Goal: Task Accomplishment & Management: Manage account settings

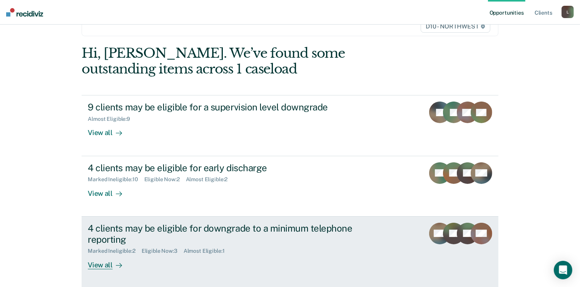
scroll to position [58, 0]
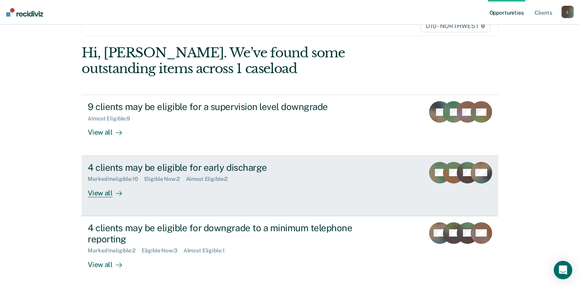
click at [102, 191] on div "View all" at bounding box center [109, 189] width 43 height 15
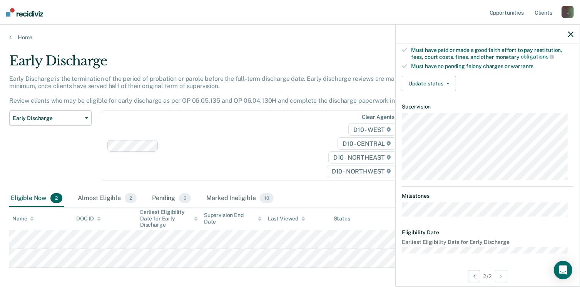
scroll to position [73, 0]
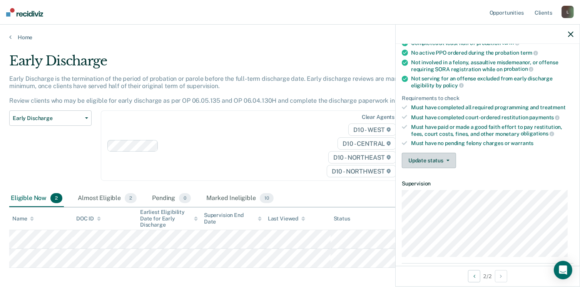
click at [424, 156] on button "Update status" at bounding box center [429, 160] width 54 height 15
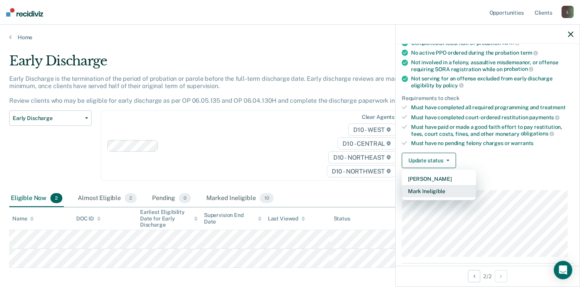
click at [423, 190] on button "Mark Ineligible" at bounding box center [439, 191] width 74 height 12
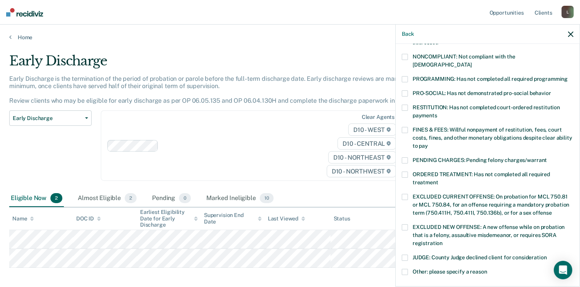
scroll to position [150, 0]
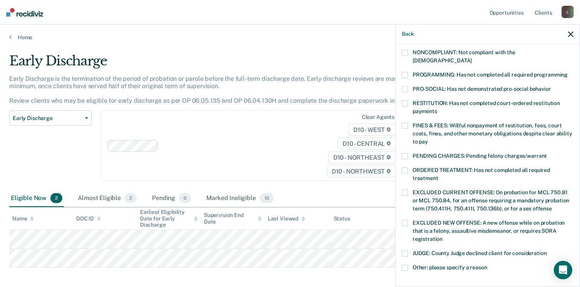
click at [406, 251] on span at bounding box center [405, 254] width 6 height 6
click at [547, 251] on input "JUDGE: County Judge declined client for consideration" at bounding box center [547, 251] width 0 height 0
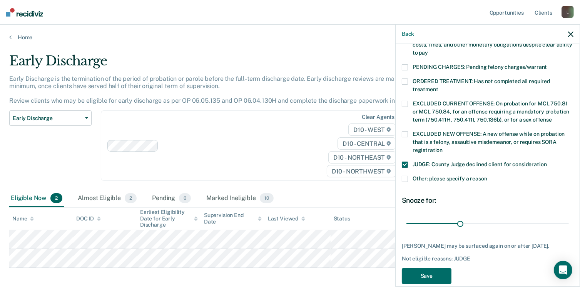
scroll to position [243, 0]
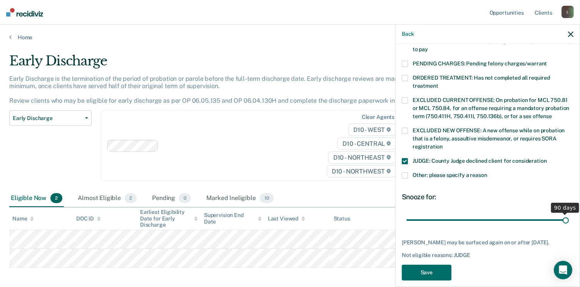
drag, startPoint x: 459, startPoint y: 211, endPoint x: 560, endPoint y: 211, distance: 100.9
type input "90"
click at [560, 214] on input "range" at bounding box center [488, 220] width 162 height 13
click at [442, 265] on button "Save" at bounding box center [427, 273] width 50 height 16
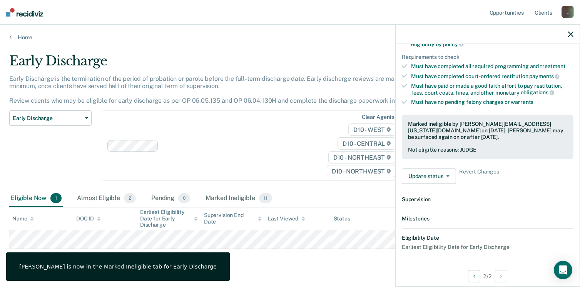
scroll to position [207, 0]
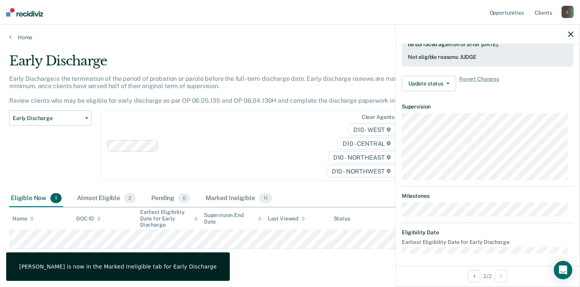
click at [571, 34] on icon "button" at bounding box center [570, 34] width 5 height 5
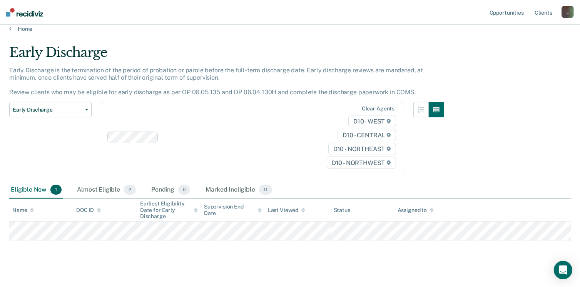
scroll to position [16, 0]
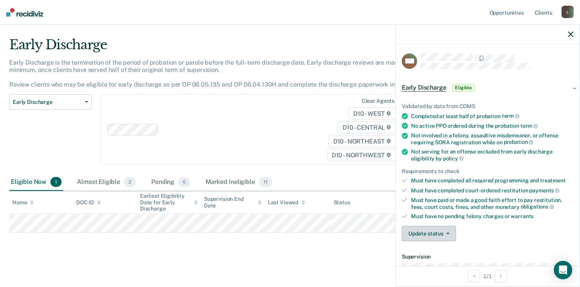
click at [426, 236] on button "Update status" at bounding box center [429, 233] width 54 height 15
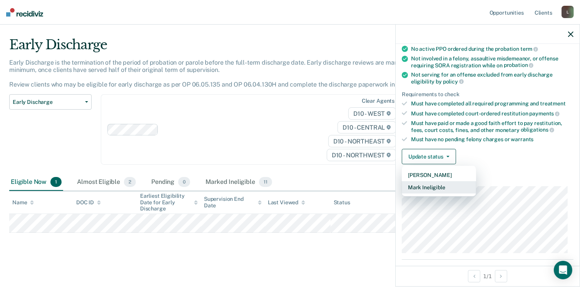
click at [432, 189] on button "Mark Ineligible" at bounding box center [439, 187] width 74 height 12
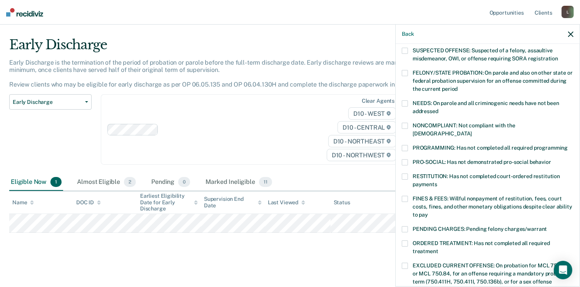
click at [407, 145] on span at bounding box center [405, 148] width 6 height 6
click at [568, 145] on input "PROGRAMMING: Has not completed all required programming" at bounding box center [568, 145] width 0 height 0
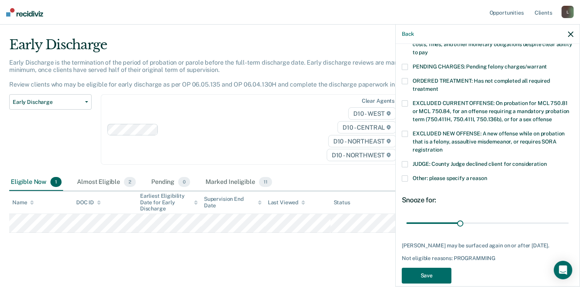
scroll to position [249, 0]
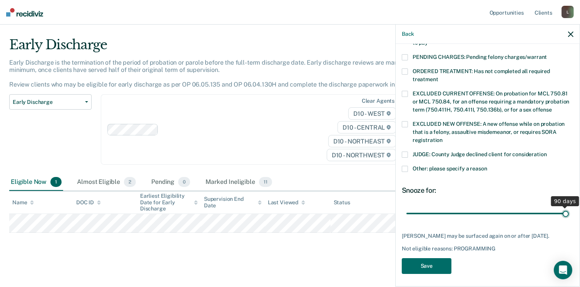
drag, startPoint x: 458, startPoint y: 204, endPoint x: 563, endPoint y: 205, distance: 104.7
type input "90"
click at [563, 207] on input "range" at bounding box center [488, 213] width 162 height 13
click at [440, 266] on button "Save" at bounding box center [427, 266] width 50 height 16
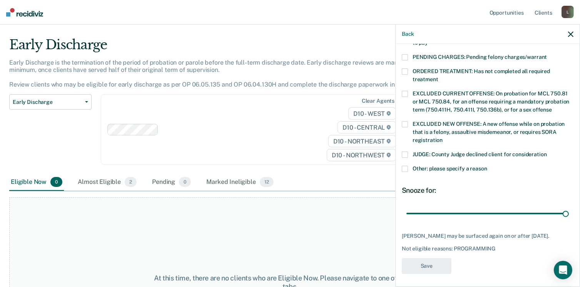
scroll to position [199, 0]
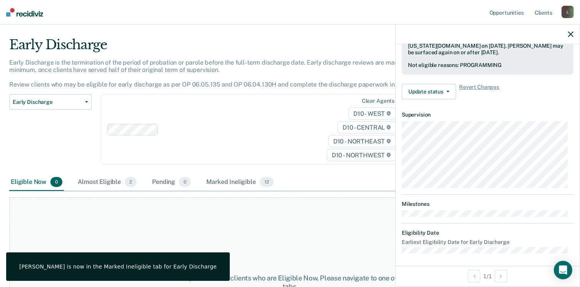
click at [570, 32] on icon "button" at bounding box center [570, 34] width 5 height 5
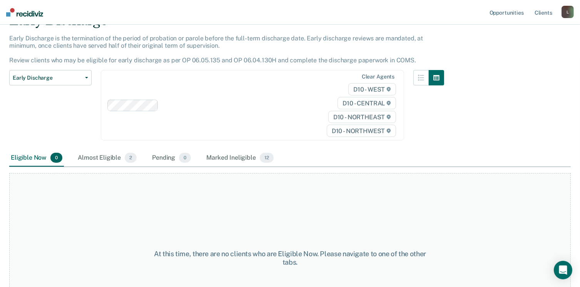
scroll to position [0, 0]
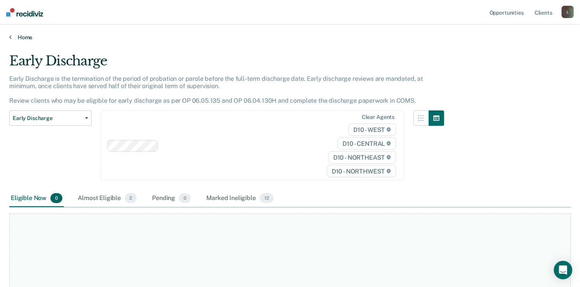
click at [23, 39] on link "Home" at bounding box center [290, 37] width 562 height 7
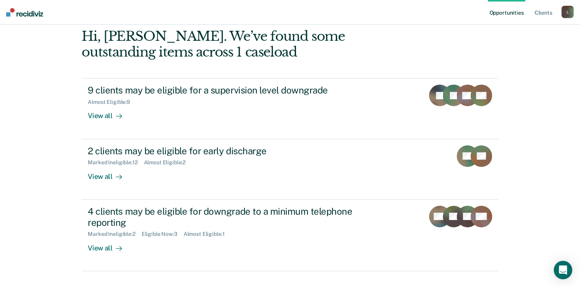
scroll to position [77, 0]
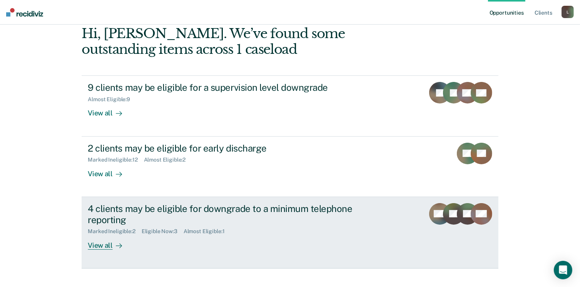
click at [101, 238] on div "View all" at bounding box center [109, 242] width 43 height 15
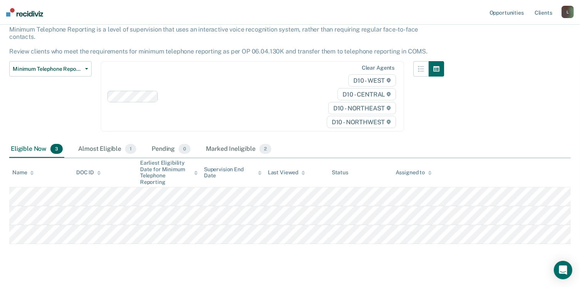
scroll to position [53, 0]
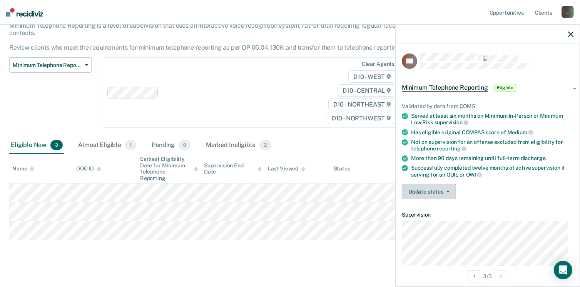
click at [420, 194] on button "Update status" at bounding box center [429, 191] width 54 height 15
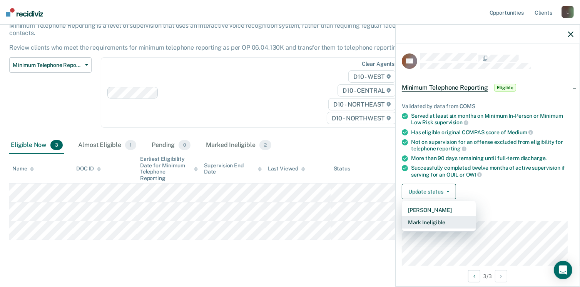
click at [421, 219] on button "Mark Ineligible" at bounding box center [439, 222] width 74 height 12
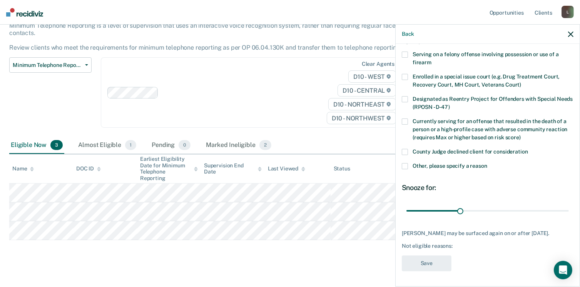
scroll to position [56, 0]
click at [407, 149] on span at bounding box center [405, 152] width 6 height 6
click at [528, 149] on input "County Judge declined client for consideration" at bounding box center [528, 149] width 0 height 0
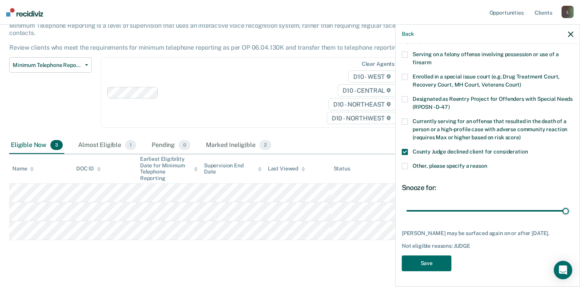
drag, startPoint x: 458, startPoint y: 205, endPoint x: 577, endPoint y: 216, distance: 120.2
type input "90"
click at [569, 216] on input "range" at bounding box center [488, 210] width 162 height 13
click at [439, 261] on button "Save" at bounding box center [427, 264] width 50 height 16
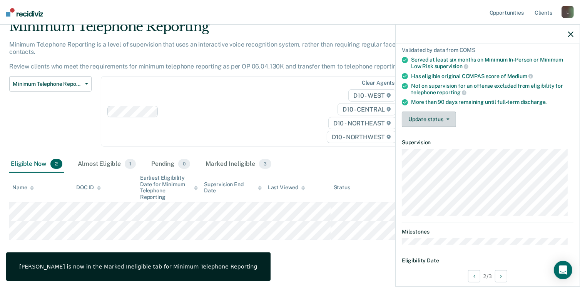
click at [438, 116] on button "Update status" at bounding box center [429, 119] width 54 height 15
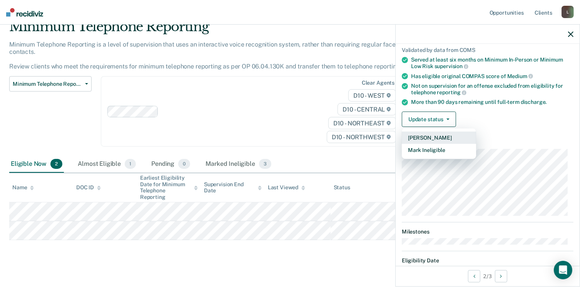
click at [430, 135] on button "[PERSON_NAME]" at bounding box center [439, 138] width 74 height 12
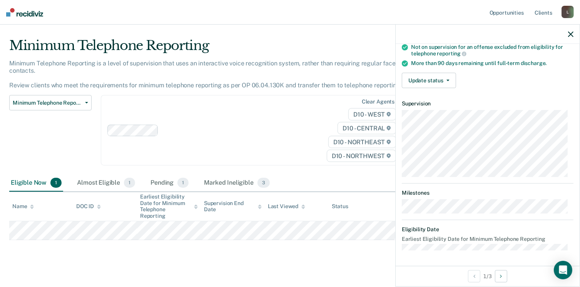
scroll to position [85, 0]
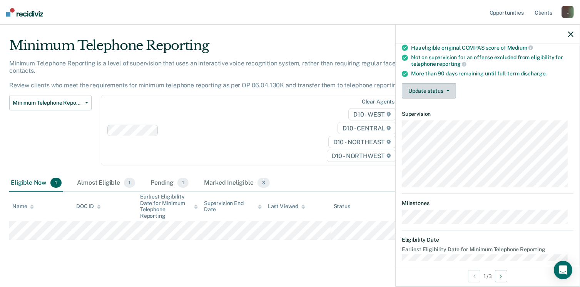
click at [431, 91] on button "Update status" at bounding box center [429, 90] width 54 height 15
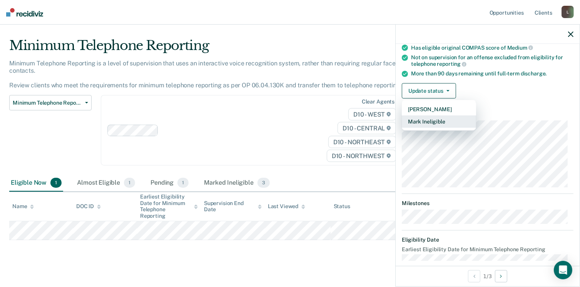
click at [427, 118] on button "Mark Ineligible" at bounding box center [439, 121] width 74 height 12
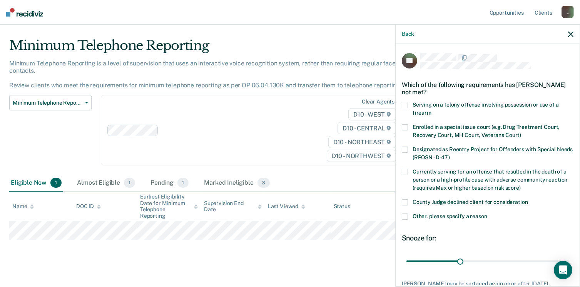
scroll to position [0, 0]
click at [405, 215] on span at bounding box center [405, 217] width 6 height 6
click at [487, 214] on input "Other, please specify a reason" at bounding box center [487, 214] width 0 height 0
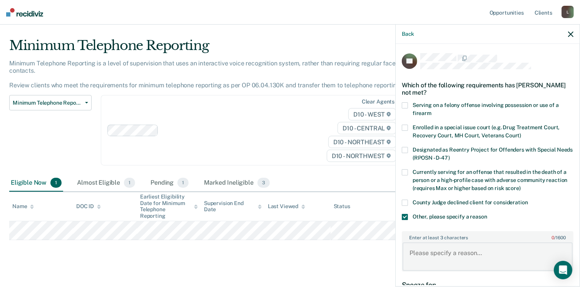
click at [452, 249] on textarea "Enter at least 3 characters 0 / 1600" at bounding box center [488, 257] width 170 height 28
type textarea "F"
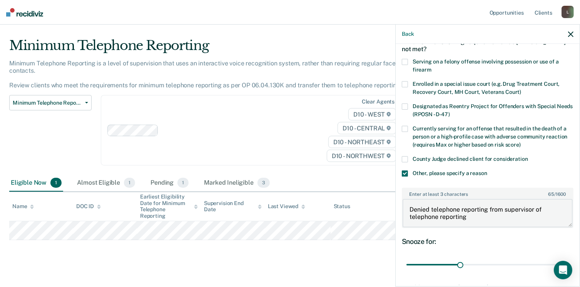
scroll to position [95, 0]
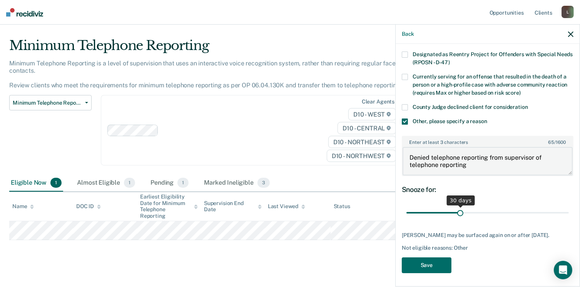
type textarea "Denied telephone reporting from supervisor of telephone reporting"
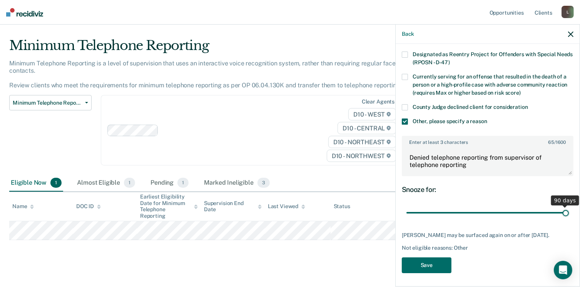
drag, startPoint x: 457, startPoint y: 211, endPoint x: 565, endPoint y: 214, distance: 107.8
type input "90"
click at [565, 214] on input "range" at bounding box center [488, 212] width 162 height 13
click at [409, 259] on button "Save" at bounding box center [427, 266] width 50 height 16
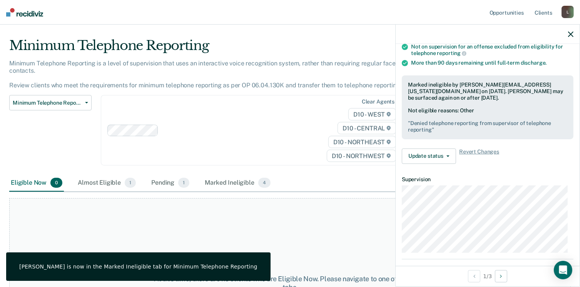
drag, startPoint x: 81, startPoint y: 138, endPoint x: 73, endPoint y: 134, distance: 9.2
click at [81, 137] on div "Minimum Telephone Reporting Classification Review Early Discharge Minimum Telep…" at bounding box center [50, 135] width 82 height 80
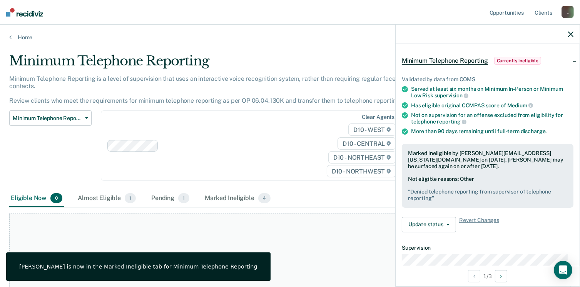
scroll to position [0, 0]
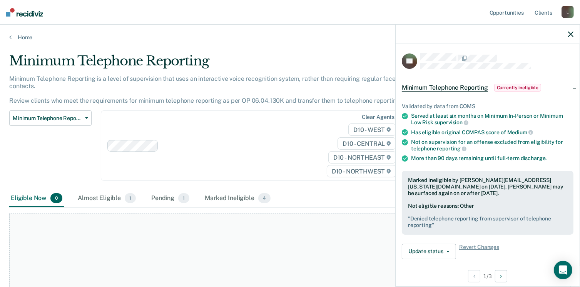
click at [570, 35] on icon "button" at bounding box center [570, 34] width 5 height 5
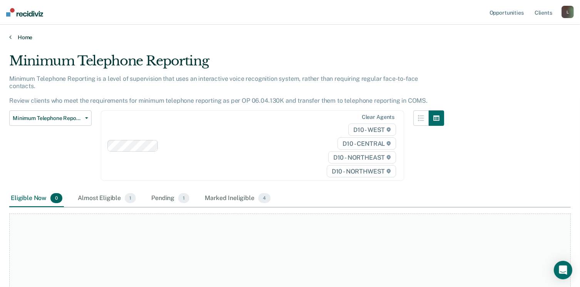
click at [18, 36] on link "Home" at bounding box center [290, 37] width 562 height 7
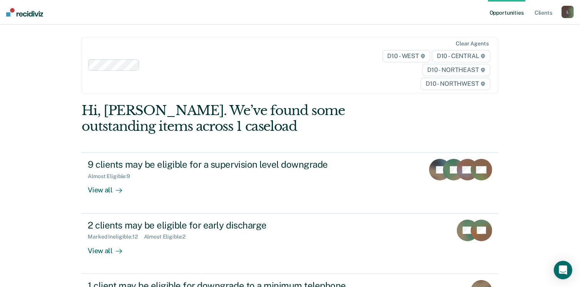
click at [562, 16] on div "L" at bounding box center [568, 12] width 12 height 12
click at [518, 48] on link "Log Out" at bounding box center [537, 50] width 62 height 7
